Goal: Task Accomplishment & Management: Manage account settings

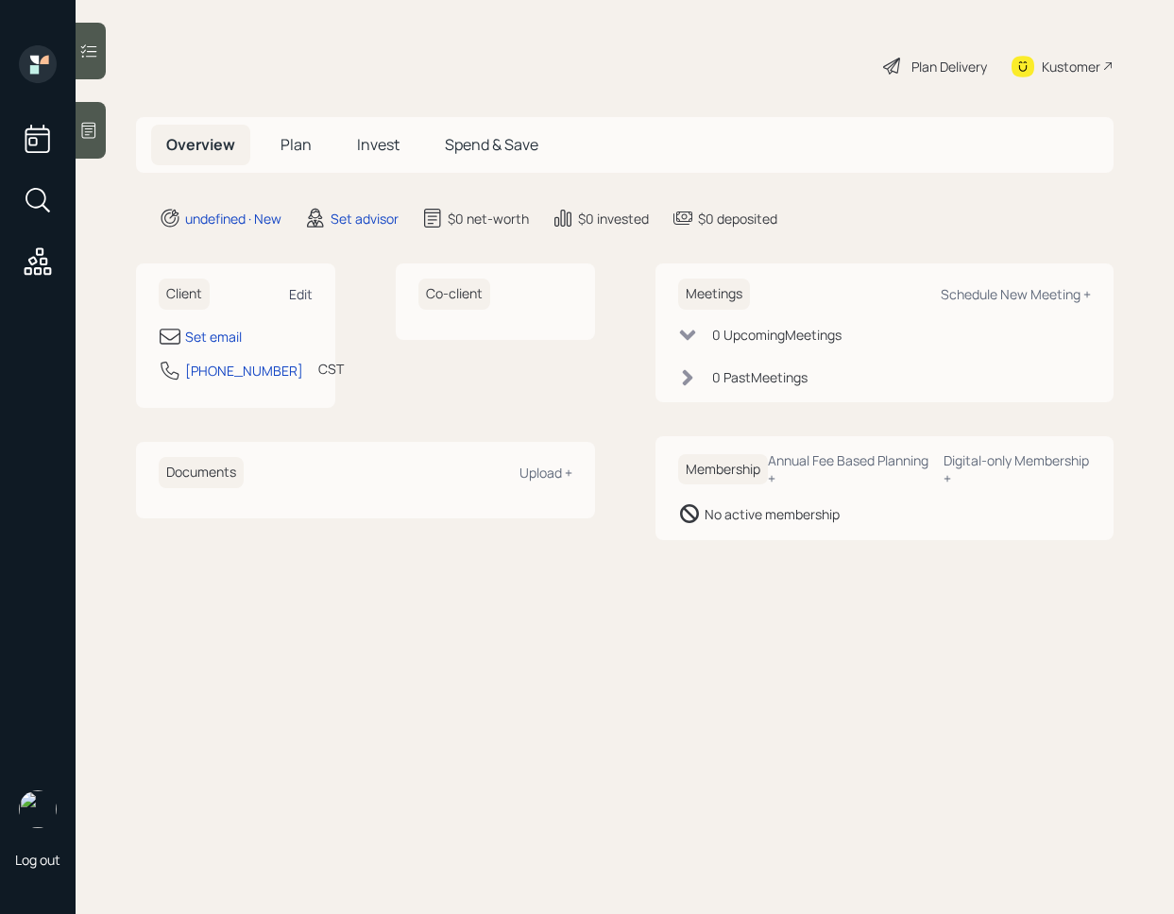
click at [298, 285] on div "Edit" at bounding box center [301, 294] width 24 height 18
select select "America/[GEOGRAPHIC_DATA]"
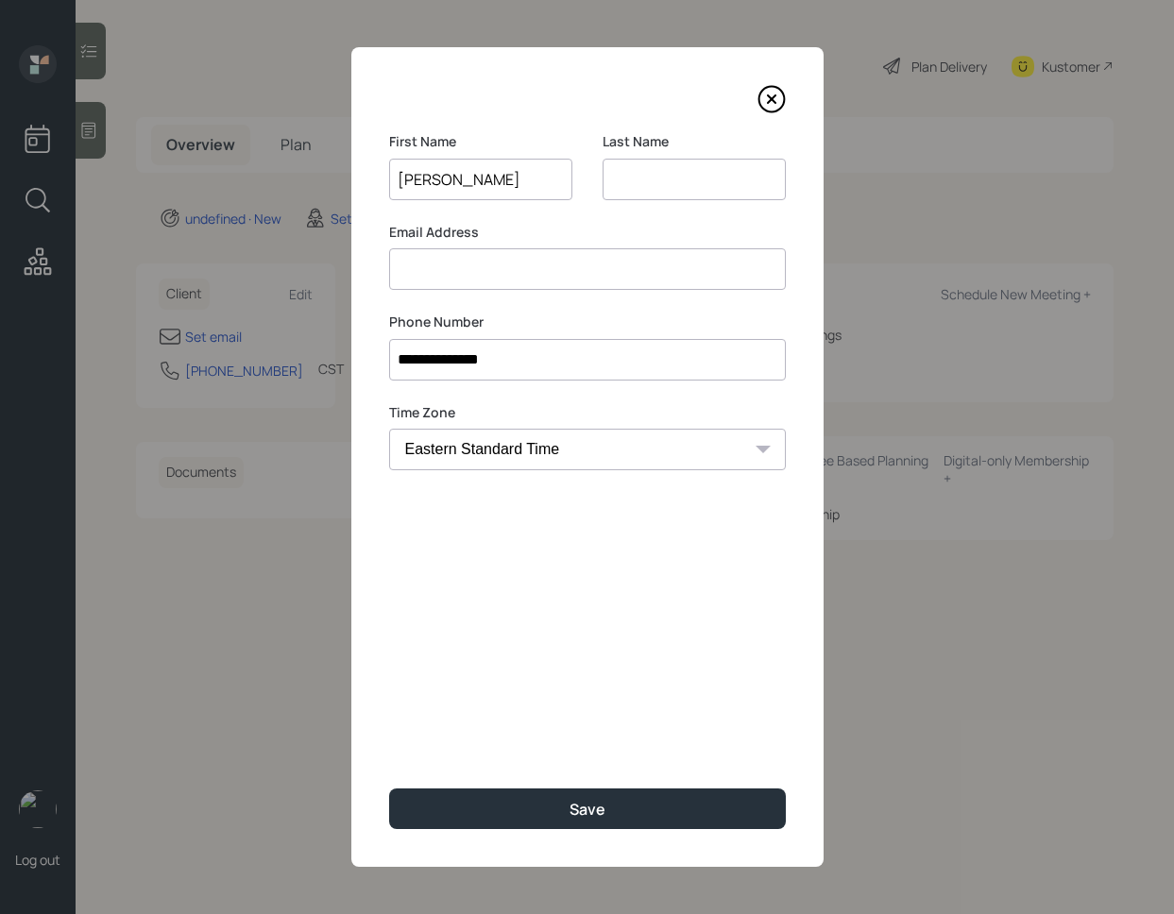
type input "[PERSON_NAME]"
click at [459, 188] on input "[PERSON_NAME]" at bounding box center [480, 180] width 183 height 42
type input "[PERSON_NAME]"
click at [527, 279] on input at bounding box center [587, 269] width 397 height 42
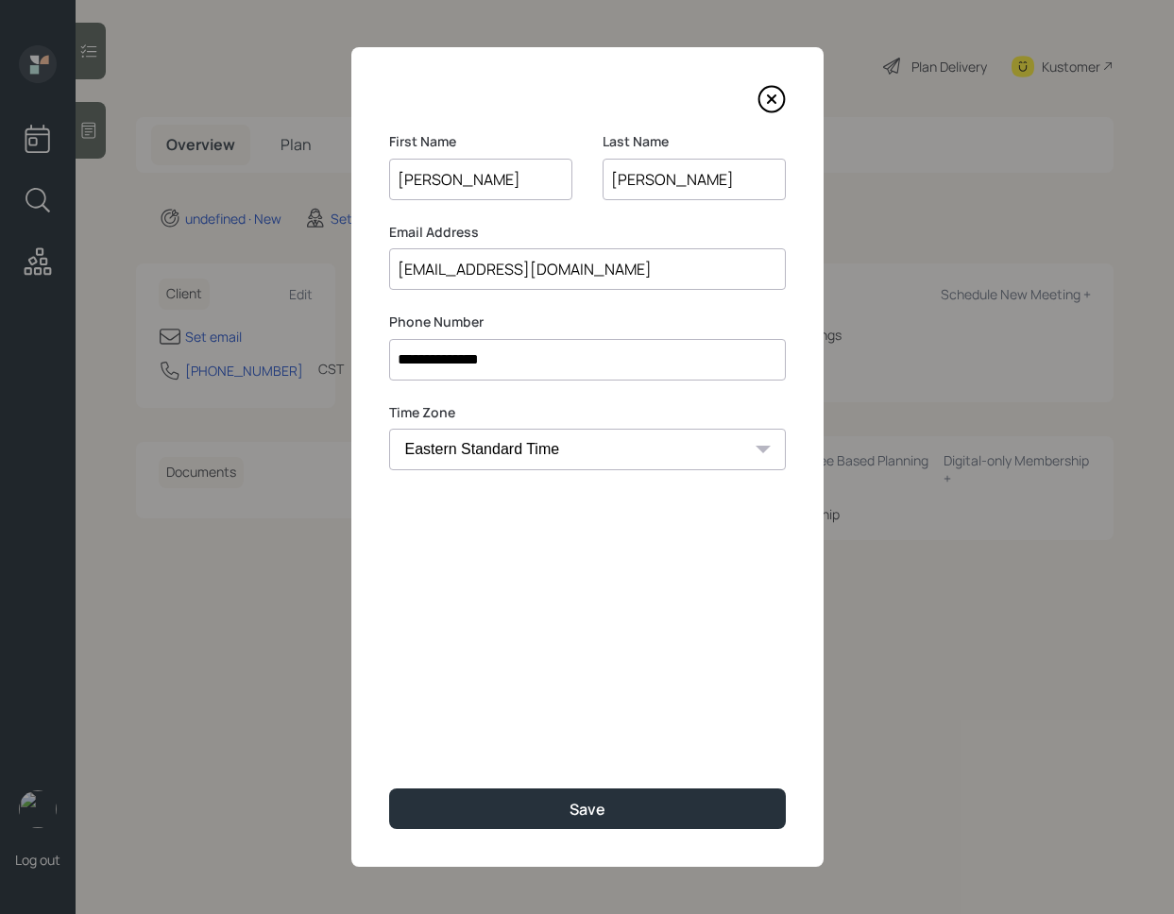
click at [428, 272] on input "[EMAIL_ADDRESS][DOMAIN_NAME]" at bounding box center [587, 269] width 397 height 42
type input "[EMAIL_ADDRESS][DOMAIN_NAME]"
click at [539, 664] on div "**********" at bounding box center [587, 456] width 472 height 819
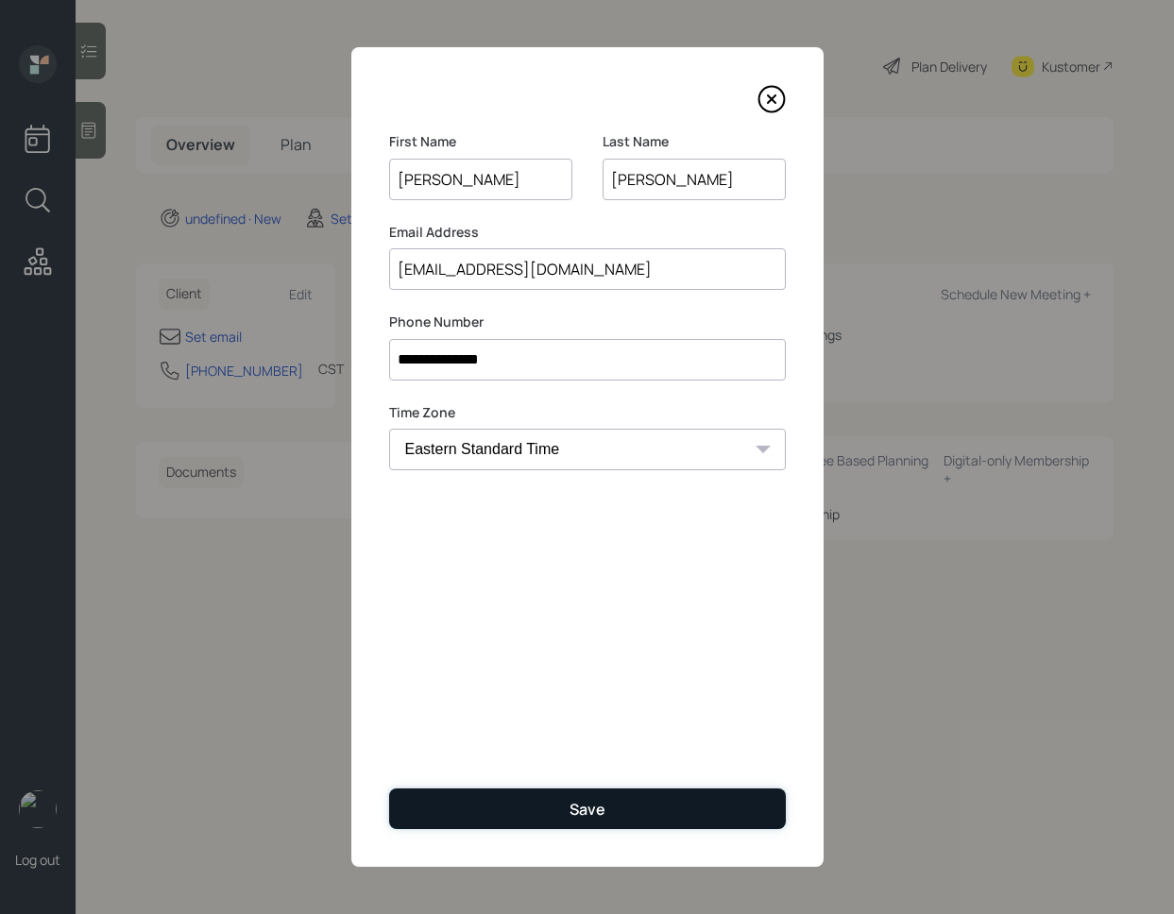
click at [574, 815] on div "Save" at bounding box center [587, 809] width 36 height 21
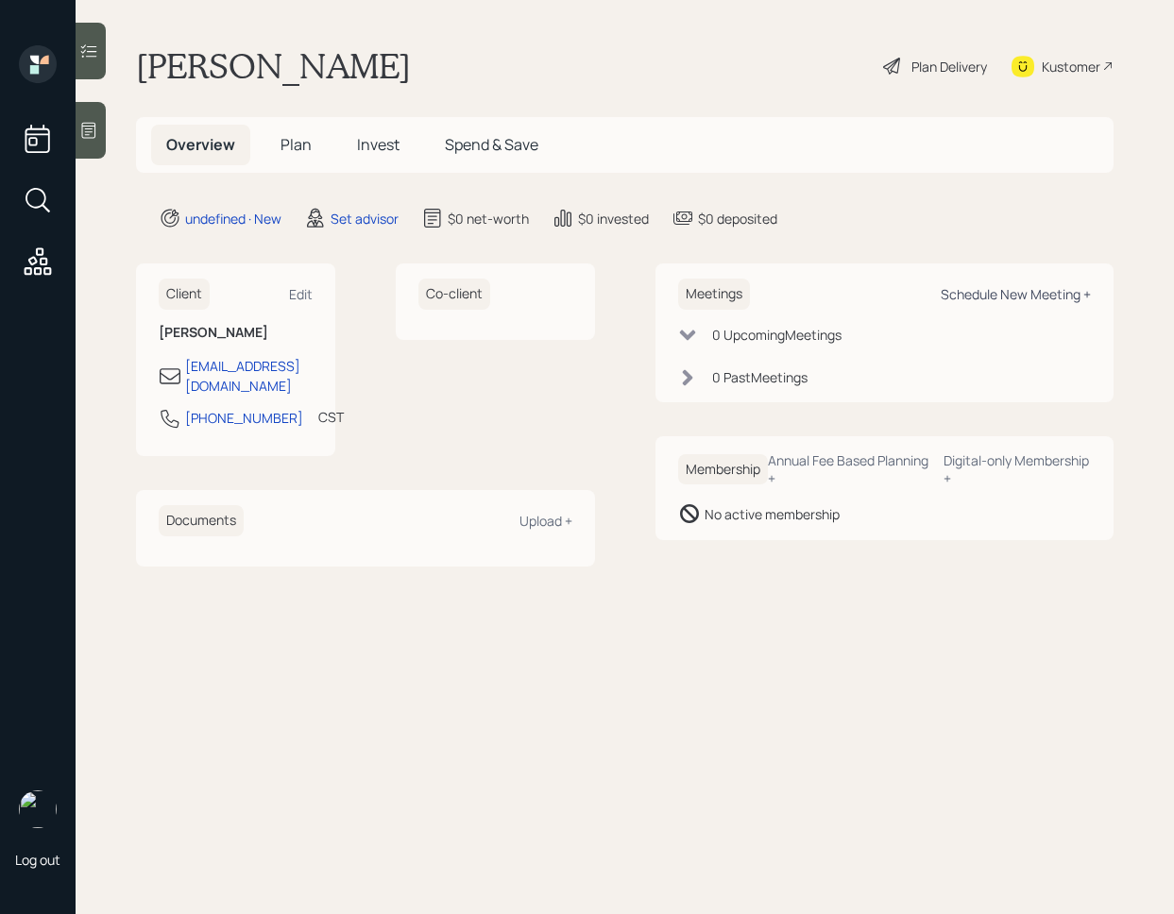
click at [1009, 294] on div "Schedule New Meeting +" at bounding box center [1015, 294] width 150 height 18
select select "round-[PERSON_NAME]"
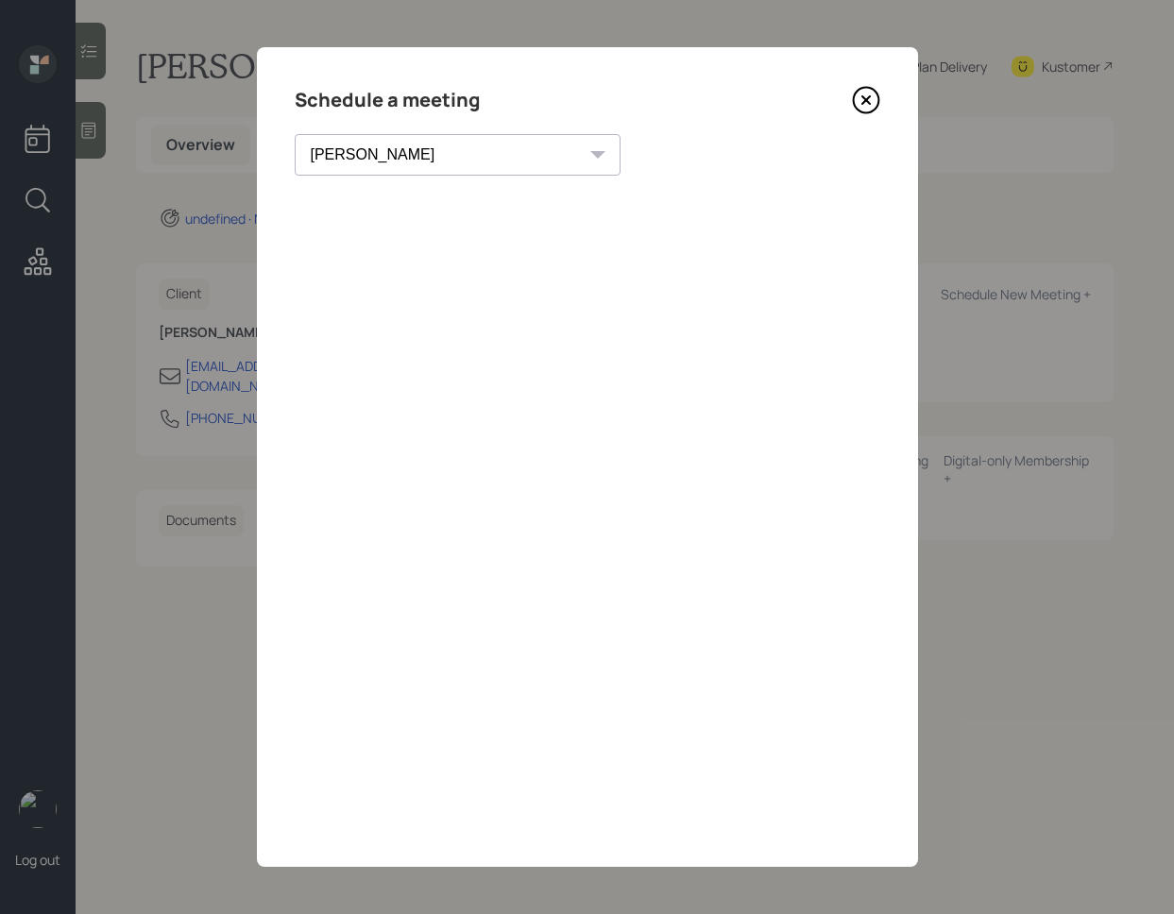
click at [864, 96] on icon at bounding box center [866, 100] width 28 height 28
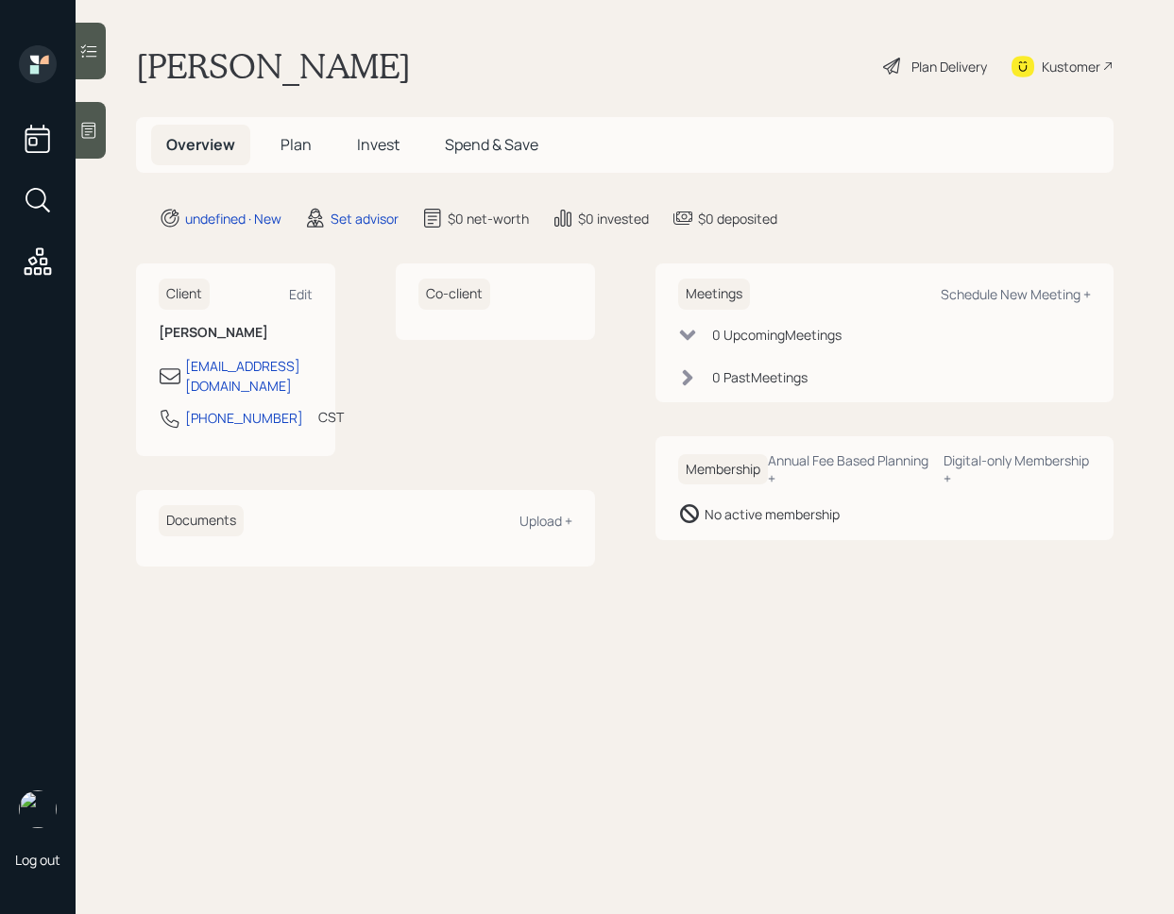
click at [319, 286] on div "Client Edit [PERSON_NAME] [EMAIL_ADDRESS][DOMAIN_NAME] [PHONE_NUMBER] CST Curre…" at bounding box center [235, 359] width 199 height 193
click at [308, 286] on div "Edit" at bounding box center [301, 294] width 24 height 18
select select "America/[GEOGRAPHIC_DATA]"
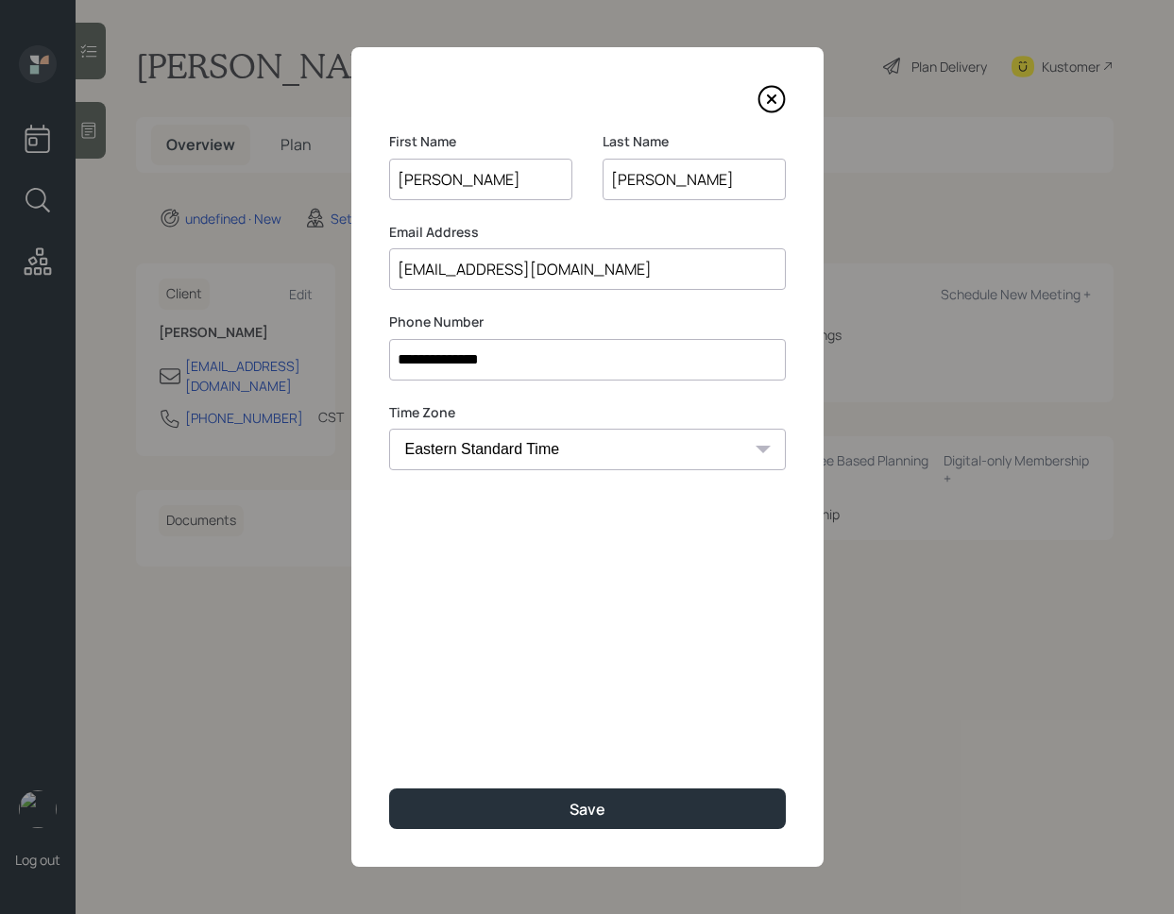
drag, startPoint x: 424, startPoint y: 182, endPoint x: 483, endPoint y: 187, distance: 59.7
click at [483, 187] on input "[PERSON_NAME]" at bounding box center [480, 180] width 183 height 42
type input "[PERSON_NAME]"
click at [611, 683] on div "**********" at bounding box center [587, 456] width 472 height 819
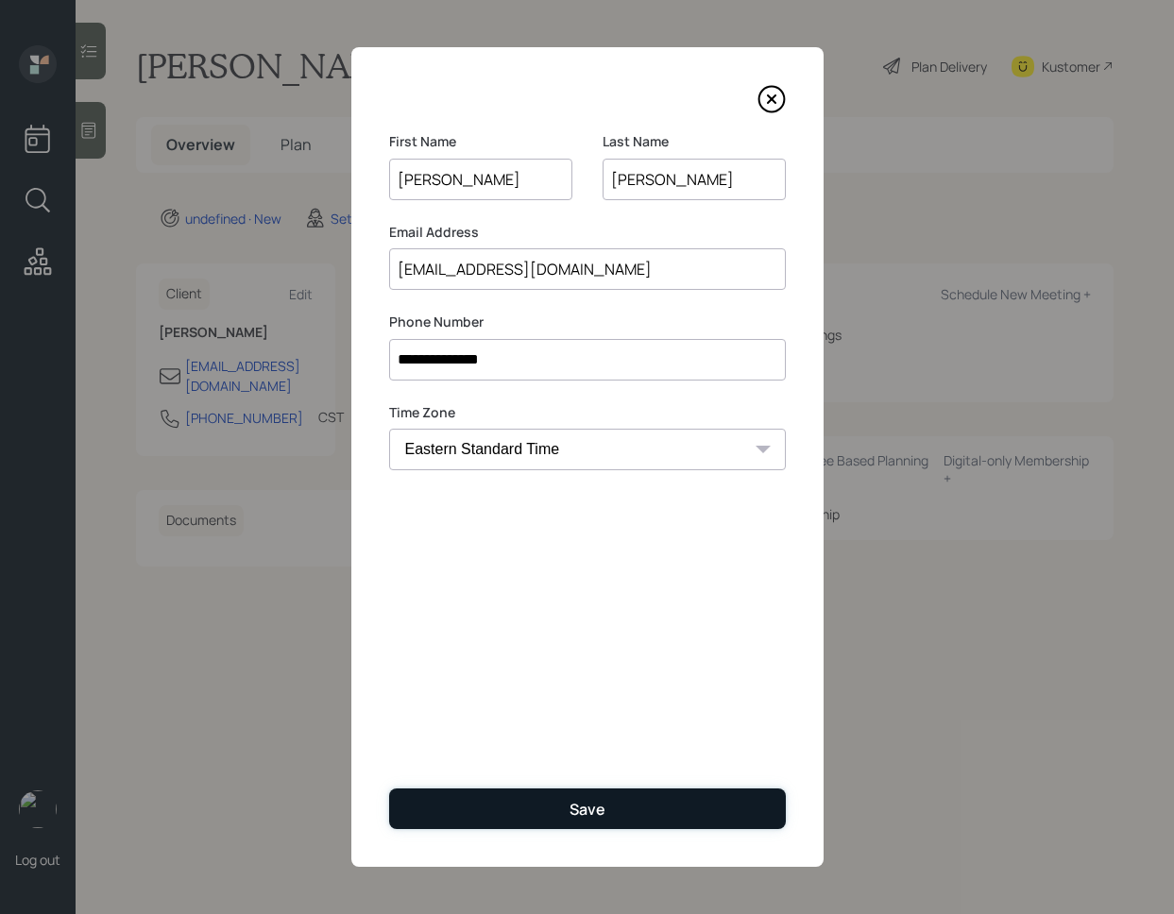
click at [586, 802] on div "Save" at bounding box center [587, 809] width 36 height 21
